Goal: Navigation & Orientation: Find specific page/section

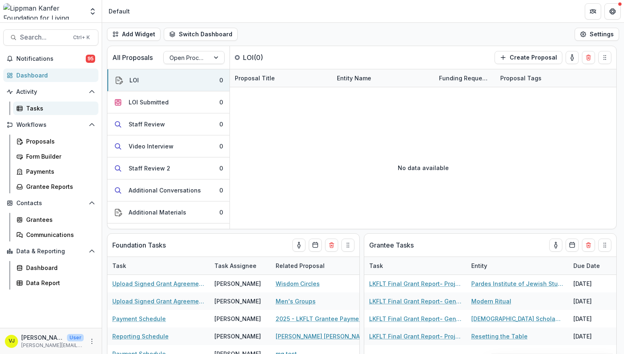
click at [41, 111] on div "Tasks" at bounding box center [59, 108] width 66 height 9
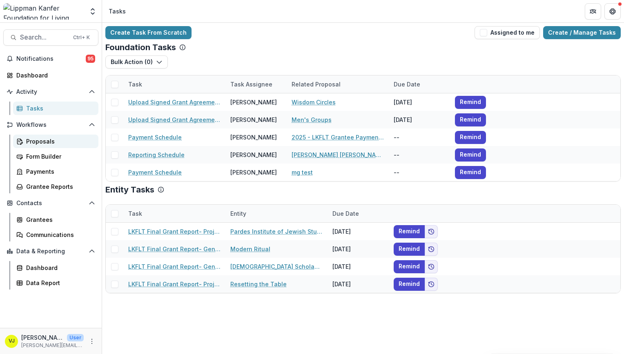
click at [54, 142] on div "Proposals" at bounding box center [59, 141] width 66 height 9
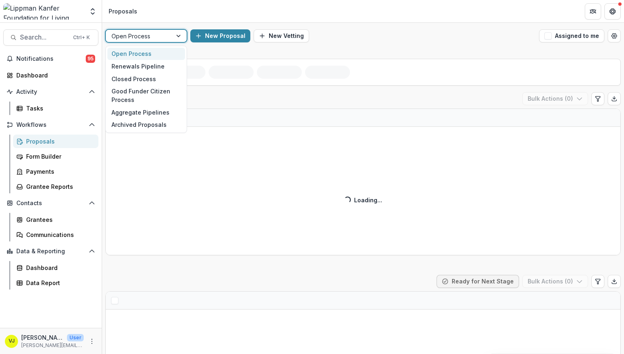
click at [155, 41] on div at bounding box center [138, 36] width 55 height 10
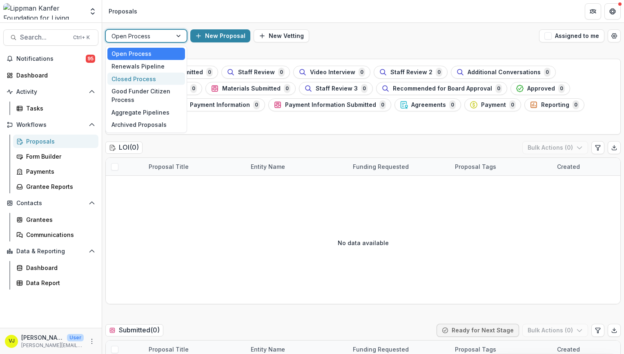
click at [140, 78] on div "Closed Process" at bounding box center [146, 79] width 78 height 13
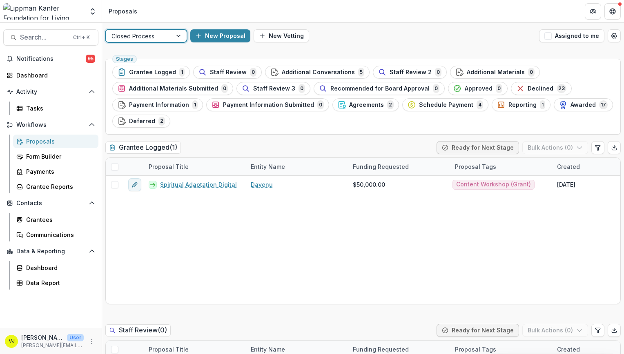
click at [377, 106] on div "Agreements 2" at bounding box center [366, 104] width 56 height 9
